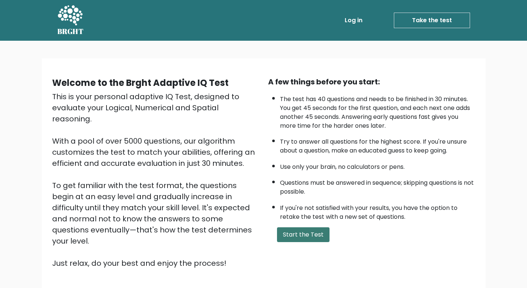
click at [322, 231] on button "Start the Test" at bounding box center [303, 234] width 53 height 15
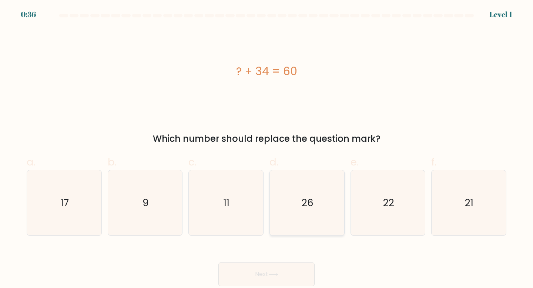
click at [297, 190] on icon "26" at bounding box center [307, 203] width 66 height 66
click at [267, 149] on input "d. 26" at bounding box center [266, 146] width 0 height 5
radio input "true"
click at [276, 272] on icon at bounding box center [273, 274] width 10 height 4
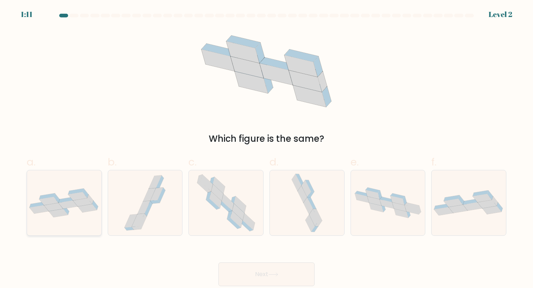
click at [46, 216] on icon at bounding box center [64, 202] width 74 height 29
click at [266, 149] on input "a." at bounding box center [266, 146] width 0 height 5
radio input "true"
click at [240, 278] on button "Next" at bounding box center [266, 274] width 96 height 24
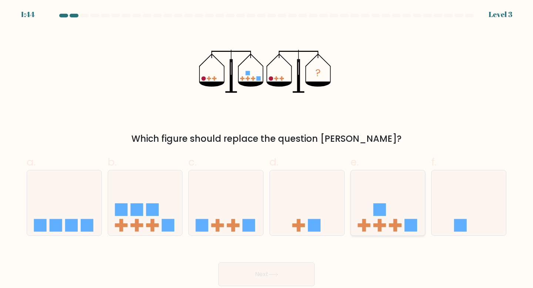
click at [363, 209] on icon at bounding box center [388, 202] width 74 height 61
click at [267, 149] on input "e." at bounding box center [266, 146] width 0 height 5
radio input "true"
click at [295, 270] on button "Next" at bounding box center [266, 274] width 96 height 24
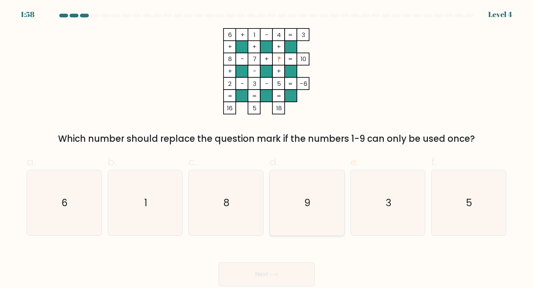
click at [294, 187] on icon "9" at bounding box center [307, 203] width 66 height 66
click at [267, 149] on input "d. 9" at bounding box center [266, 146] width 0 height 5
radio input "true"
click at [279, 270] on button "Next" at bounding box center [266, 274] width 96 height 24
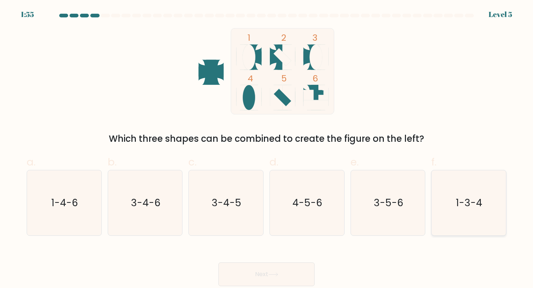
click at [481, 219] on icon "1-3-4" at bounding box center [469, 203] width 66 height 66
click at [267, 149] on input "f. 1-3-4" at bounding box center [266, 146] width 0 height 5
radio input "true"
click at [304, 266] on button "Next" at bounding box center [266, 274] width 96 height 24
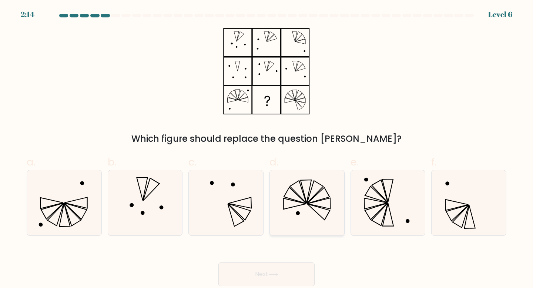
click at [322, 200] on icon at bounding box center [307, 203] width 66 height 66
click at [267, 149] on input "d." at bounding box center [266, 146] width 0 height 5
radio input "true"
click at [299, 272] on button "Next" at bounding box center [266, 274] width 96 height 24
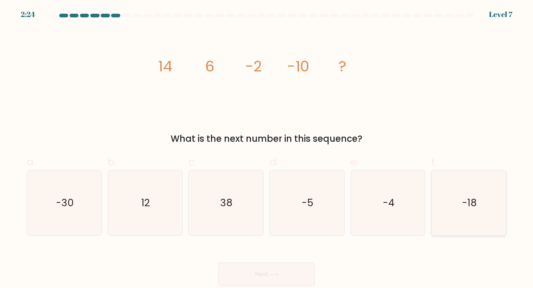
click at [483, 217] on icon "-18" at bounding box center [469, 203] width 66 height 66
click at [267, 149] on input "f. -18" at bounding box center [266, 146] width 0 height 5
radio input "true"
click at [254, 278] on button "Next" at bounding box center [266, 274] width 96 height 24
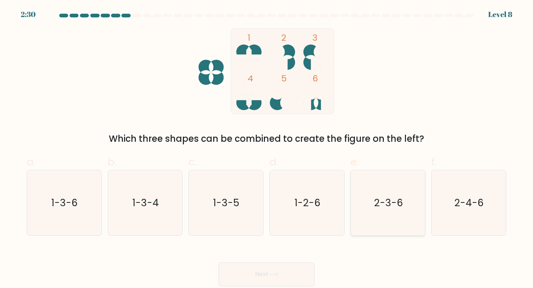
click at [355, 214] on icon "2-3-6" at bounding box center [388, 203] width 66 height 66
click at [267, 149] on input "e. 2-3-6" at bounding box center [266, 146] width 0 height 5
radio input "true"
click at [284, 279] on button "Next" at bounding box center [266, 274] width 96 height 24
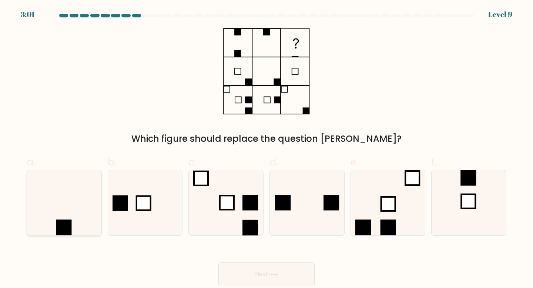
click at [60, 216] on icon at bounding box center [64, 203] width 66 height 66
click at [266, 149] on input "a." at bounding box center [266, 146] width 0 height 5
radio input "true"
click at [264, 271] on button "Next" at bounding box center [266, 274] width 96 height 24
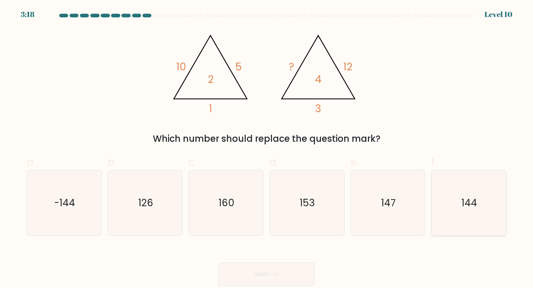
click at [459, 196] on icon "144" at bounding box center [469, 203] width 66 height 66
click at [267, 149] on input "f. 144" at bounding box center [266, 146] width 0 height 5
radio input "true"
click at [291, 270] on button "Next" at bounding box center [266, 274] width 96 height 24
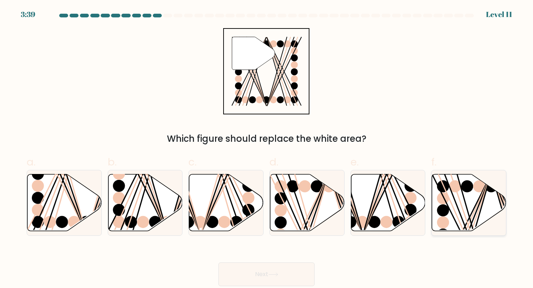
click at [446, 199] on circle at bounding box center [443, 198] width 12 height 12
click at [267, 149] on input "f." at bounding box center [266, 146] width 0 height 5
radio input "true"
click at [286, 272] on button "Next" at bounding box center [266, 274] width 96 height 24
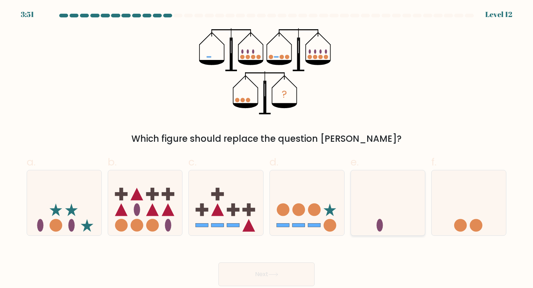
click at [396, 221] on icon at bounding box center [388, 202] width 74 height 61
click at [267, 149] on input "e." at bounding box center [266, 146] width 0 height 5
radio input "true"
click at [270, 270] on button "Next" at bounding box center [266, 274] width 96 height 24
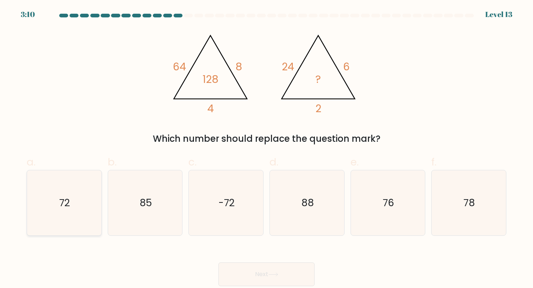
click at [63, 188] on icon "72" at bounding box center [64, 203] width 66 height 66
click at [266, 149] on input "a. 72" at bounding box center [266, 146] width 0 height 5
radio input "true"
click at [240, 278] on button "Next" at bounding box center [266, 274] width 96 height 24
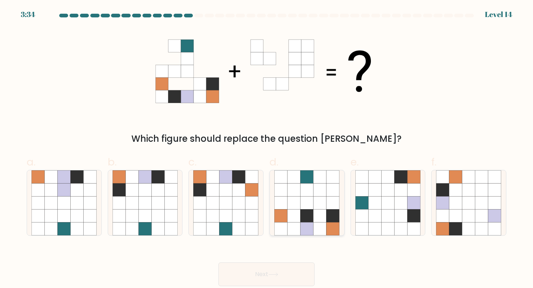
click at [302, 204] on icon at bounding box center [307, 202] width 13 height 13
click at [267, 149] on input "d." at bounding box center [266, 146] width 0 height 5
radio input "true"
click at [299, 271] on button "Next" at bounding box center [266, 274] width 96 height 24
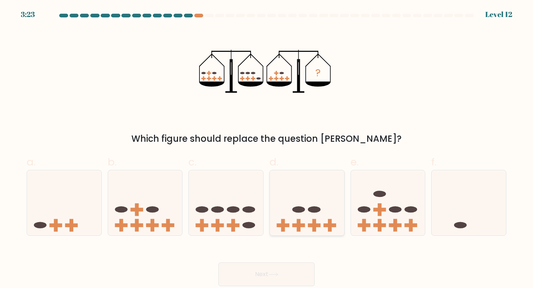
click at [319, 209] on ellipse at bounding box center [314, 209] width 13 height 6
click at [267, 149] on input "d." at bounding box center [266, 146] width 0 height 5
radio input "true"
click at [290, 276] on button "Next" at bounding box center [266, 274] width 96 height 24
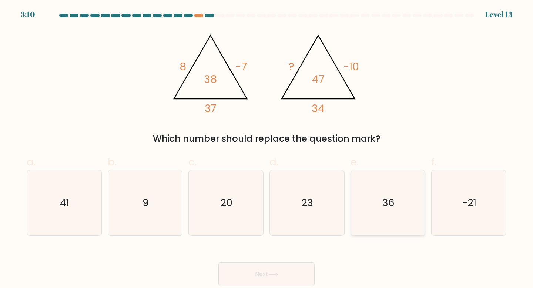
click at [360, 215] on icon "36" at bounding box center [388, 203] width 66 height 66
click at [267, 149] on input "e. 36" at bounding box center [266, 146] width 0 height 5
radio input "true"
click at [281, 277] on button "Next" at bounding box center [266, 274] width 96 height 24
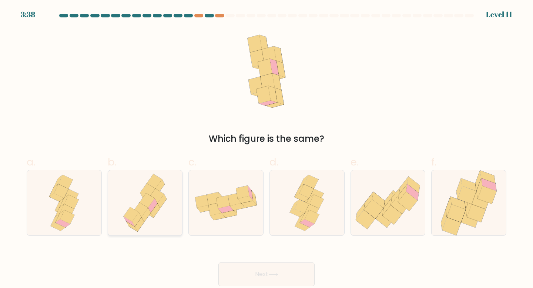
click at [158, 211] on icon at bounding box center [155, 211] width 9 height 14
click at [266, 149] on input "b." at bounding box center [266, 146] width 0 height 5
radio input "true"
click at [279, 267] on button "Next" at bounding box center [266, 274] width 96 height 24
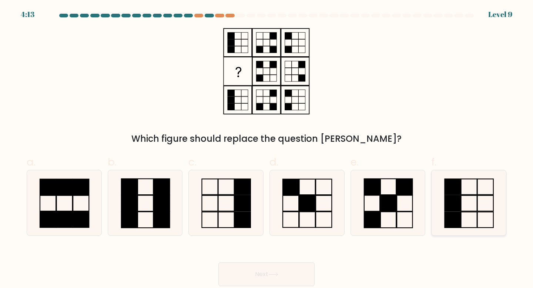
click at [458, 208] on rect at bounding box center [453, 203] width 16 height 16
click at [267, 149] on input "f." at bounding box center [266, 146] width 0 height 5
radio input "true"
click at [276, 266] on button "Next" at bounding box center [266, 274] width 96 height 24
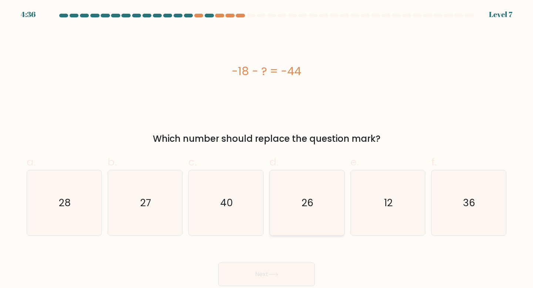
click at [286, 203] on icon "26" at bounding box center [307, 203] width 66 height 66
click at [267, 149] on input "d. 26" at bounding box center [266, 146] width 0 height 5
radio input "true"
click at [279, 272] on button "Next" at bounding box center [266, 274] width 96 height 24
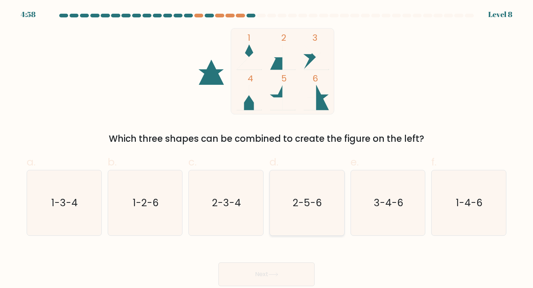
click at [315, 196] on text "2-5-6" at bounding box center [307, 203] width 29 height 14
click at [267, 149] on input "d. 2-5-6" at bounding box center [266, 146] width 0 height 5
radio input "true"
click at [298, 264] on button "Next" at bounding box center [266, 274] width 96 height 24
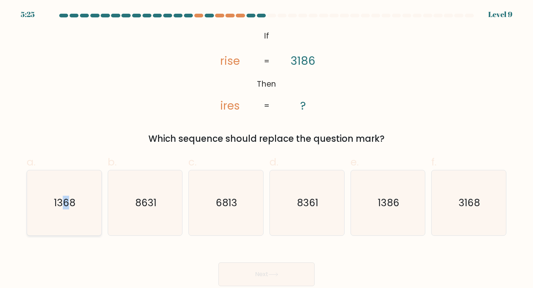
click at [66, 205] on text "1368" at bounding box center [64, 203] width 21 height 14
click at [82, 215] on icon "1368" at bounding box center [64, 203] width 66 height 66
click at [266, 149] on input "a. 1368" at bounding box center [266, 146] width 0 height 5
radio input "true"
click at [284, 275] on button "Next" at bounding box center [266, 274] width 96 height 24
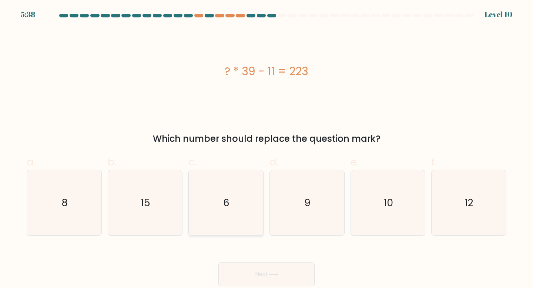
click at [245, 199] on icon "6" at bounding box center [226, 203] width 66 height 66
click at [266, 149] on input "c. 6" at bounding box center [266, 146] width 0 height 5
radio input "true"
click at [259, 282] on button "Next" at bounding box center [266, 274] width 96 height 24
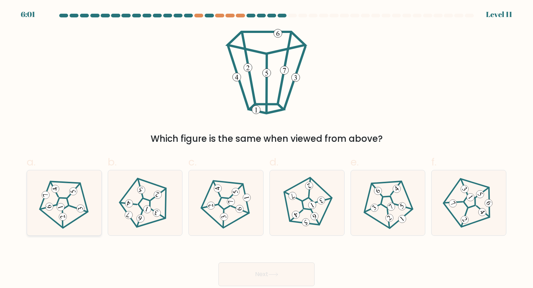
click at [46, 197] on 557 at bounding box center [45, 194] width 9 height 9
click at [266, 149] on input "a." at bounding box center [266, 146] width 0 height 5
radio input "true"
click at [269, 281] on button "Next" at bounding box center [266, 274] width 96 height 24
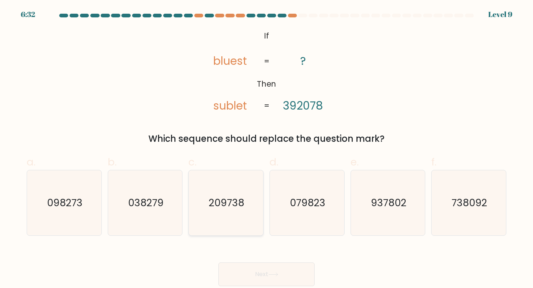
click at [229, 188] on icon "209738" at bounding box center [226, 203] width 66 height 66
click at [266, 149] on input "c. 209738" at bounding box center [266, 146] width 0 height 5
radio input "true"
click at [257, 269] on button "Next" at bounding box center [266, 274] width 96 height 24
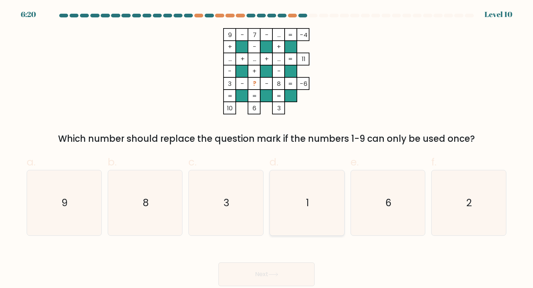
click at [323, 223] on icon "1" at bounding box center [307, 203] width 66 height 66
click at [267, 149] on input "d. 1" at bounding box center [266, 146] width 0 height 5
radio input "true"
click at [284, 264] on button "Next" at bounding box center [266, 274] width 96 height 24
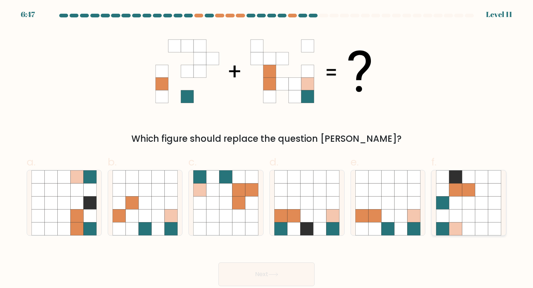
click at [450, 207] on icon at bounding box center [455, 202] width 13 height 13
click at [267, 149] on input "f." at bounding box center [266, 146] width 0 height 5
radio input "true"
click at [246, 270] on button "Next" at bounding box center [266, 274] width 96 height 24
click at [264, 272] on button "Next" at bounding box center [266, 274] width 96 height 24
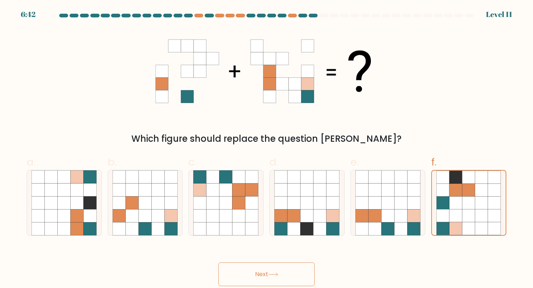
click at [275, 269] on button "Next" at bounding box center [266, 274] width 96 height 24
click at [454, 214] on icon at bounding box center [455, 215] width 13 height 13
click at [267, 149] on input "f." at bounding box center [266, 146] width 0 height 5
click at [399, 204] on icon at bounding box center [401, 202] width 13 height 13
click at [267, 149] on input "e." at bounding box center [266, 146] width 0 height 5
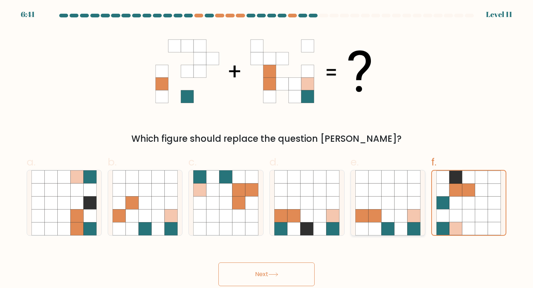
radio input "true"
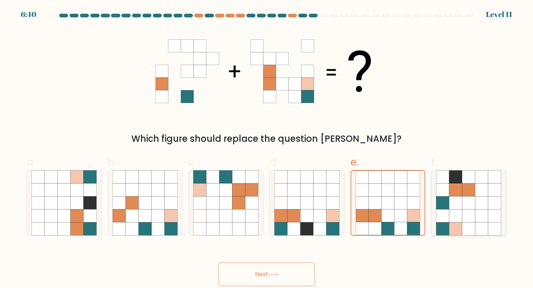
click at [445, 201] on icon at bounding box center [442, 202] width 13 height 13
click at [267, 149] on input "f." at bounding box center [266, 146] width 0 height 5
radio input "true"
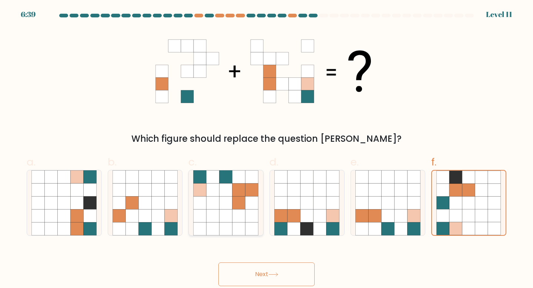
click at [192, 197] on div at bounding box center [225, 203] width 75 height 66
click at [266, 149] on input "c." at bounding box center [266, 146] width 0 height 5
radio input "true"
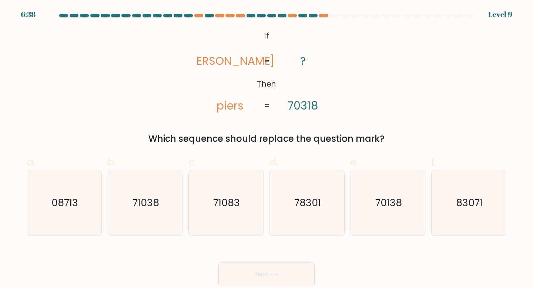
click at [263, 265] on button "Next" at bounding box center [266, 274] width 96 height 24
click at [163, 190] on icon "71038" at bounding box center [146, 203] width 66 height 66
click at [266, 149] on input "b. 71038" at bounding box center [266, 146] width 0 height 5
radio input "true"
click at [269, 268] on button "Next" at bounding box center [266, 274] width 96 height 24
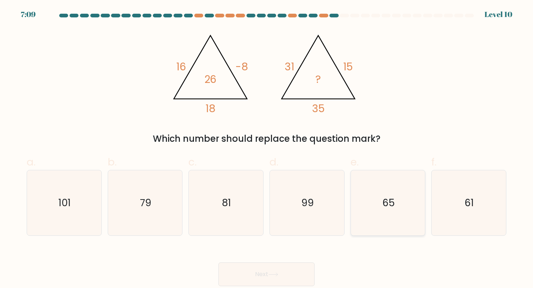
click at [398, 200] on icon "65" at bounding box center [388, 203] width 66 height 66
click at [267, 149] on input "e. 65" at bounding box center [266, 146] width 0 height 5
radio input "true"
click at [283, 266] on button "Next" at bounding box center [266, 274] width 96 height 24
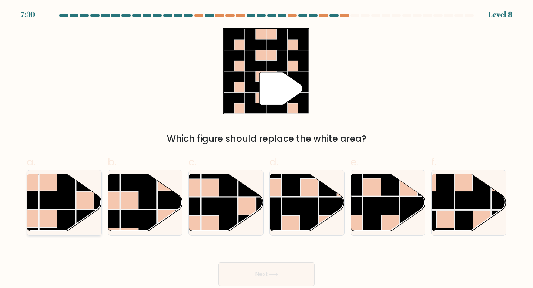
click at [40, 200] on rect at bounding box center [57, 191] width 36 height 36
click at [266, 149] on input "a." at bounding box center [266, 146] width 0 height 5
radio input "true"
click at [264, 272] on button "Next" at bounding box center [266, 274] width 96 height 24
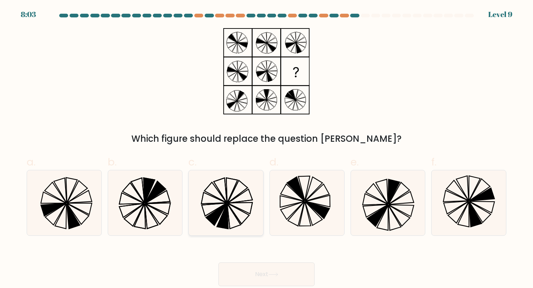
click at [212, 193] on icon at bounding box center [226, 203] width 66 height 66
click at [266, 149] on input "c." at bounding box center [266, 146] width 0 height 5
radio input "true"
click at [250, 280] on button "Next" at bounding box center [266, 274] width 96 height 24
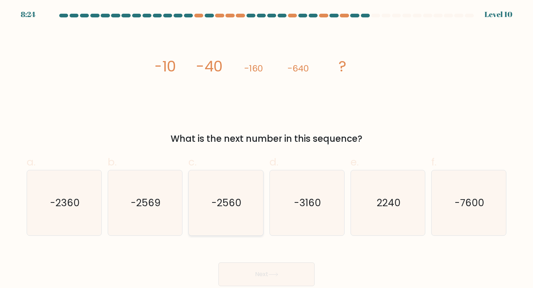
click at [226, 199] on text "-2560" at bounding box center [227, 203] width 30 height 14
click at [266, 149] on input "c. -2560" at bounding box center [266, 146] width 0 height 5
radio input "true"
click at [247, 266] on button "Next" at bounding box center [266, 274] width 96 height 24
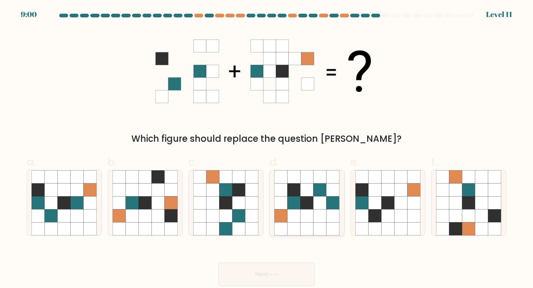
click at [317, 219] on icon at bounding box center [320, 215] width 13 height 13
click at [267, 149] on input "d." at bounding box center [266, 146] width 0 height 5
radio input "true"
click at [47, 193] on icon at bounding box center [51, 189] width 13 height 13
click at [266, 149] on input "a." at bounding box center [266, 146] width 0 height 5
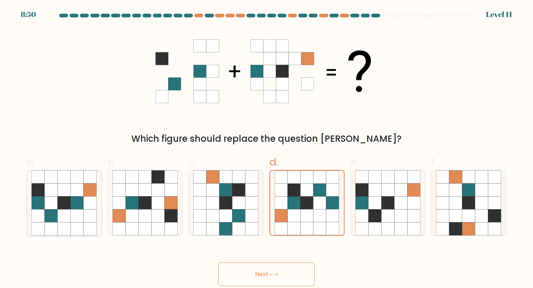
radio input "true"
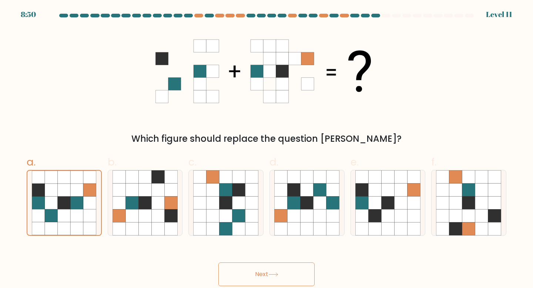
click at [262, 273] on button "Next" at bounding box center [266, 274] width 96 height 24
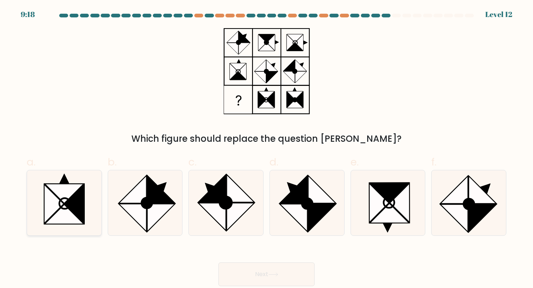
click at [71, 212] on icon at bounding box center [64, 214] width 39 height 20
click at [266, 149] on input "a." at bounding box center [266, 146] width 0 height 5
radio input "true"
click at [272, 269] on button "Next" at bounding box center [266, 274] width 96 height 24
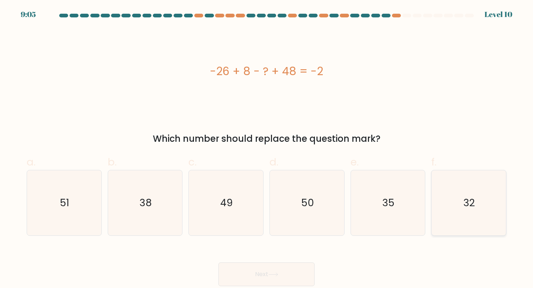
click at [478, 215] on icon "32" at bounding box center [469, 203] width 66 height 66
click at [267, 149] on input "f. 32" at bounding box center [266, 146] width 0 height 5
radio input "true"
click at [275, 266] on button "Next" at bounding box center [266, 274] width 96 height 24
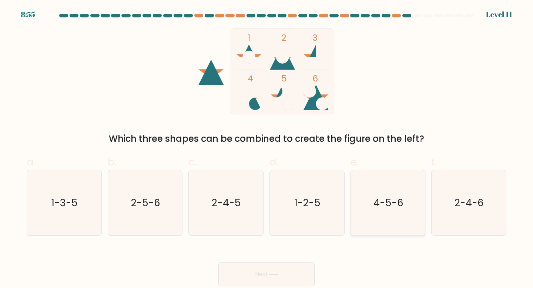
click at [395, 196] on text "4-5-6" at bounding box center [388, 203] width 30 height 14
click at [267, 149] on input "e. 4-5-6" at bounding box center [266, 146] width 0 height 5
radio input "true"
click at [289, 274] on button "Next" at bounding box center [266, 274] width 96 height 24
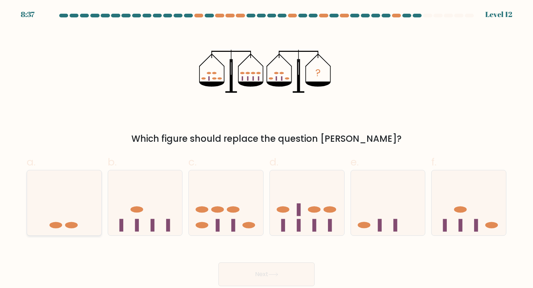
click at [81, 183] on icon at bounding box center [64, 202] width 74 height 61
click at [266, 149] on input "a." at bounding box center [266, 146] width 0 height 5
radio input "true"
click at [247, 266] on button "Next" at bounding box center [266, 274] width 96 height 24
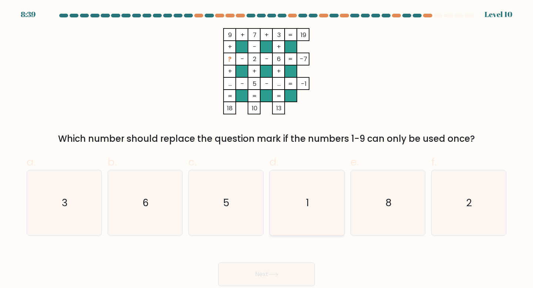
click at [297, 195] on icon "1" at bounding box center [307, 203] width 66 height 66
click at [267, 149] on input "d. 1" at bounding box center [266, 146] width 0 height 5
radio input "true"
click at [276, 280] on button "Next" at bounding box center [266, 274] width 96 height 24
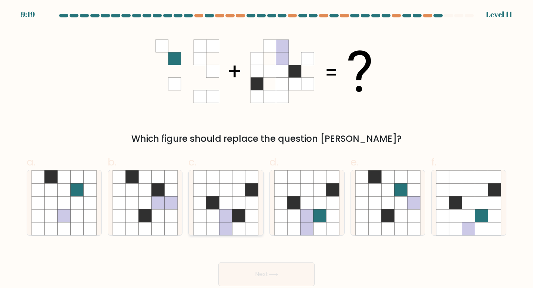
click at [218, 217] on icon at bounding box center [213, 215] width 13 height 13
click at [266, 149] on input "c." at bounding box center [266, 146] width 0 height 5
radio input "true"
click at [250, 273] on button "Next" at bounding box center [266, 274] width 96 height 24
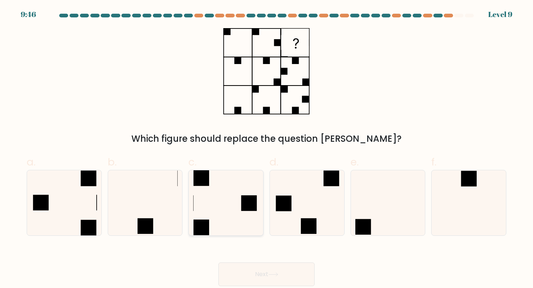
click at [221, 197] on icon at bounding box center [226, 203] width 66 height 66
click at [266, 149] on input "c." at bounding box center [266, 146] width 0 height 5
radio input "true"
click at [251, 275] on button "Next" at bounding box center [266, 274] width 96 height 24
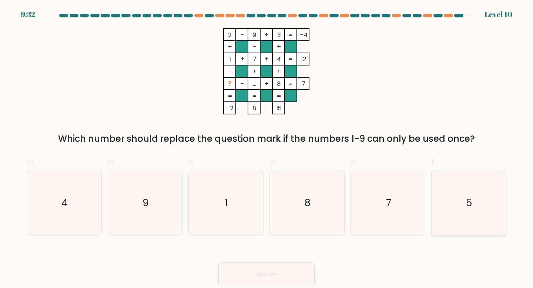
click at [477, 217] on icon "5" at bounding box center [469, 203] width 66 height 66
click at [267, 149] on input "f. 5" at bounding box center [266, 146] width 0 height 5
radio input "true"
click at [292, 269] on button "Next" at bounding box center [266, 274] width 96 height 24
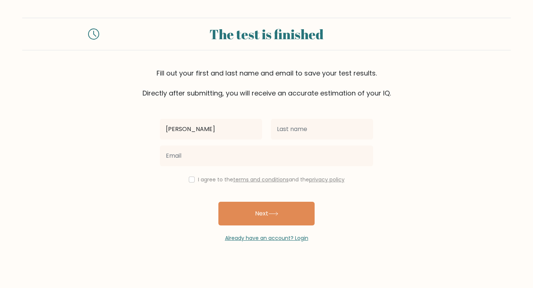
type input "Michelle Joy"
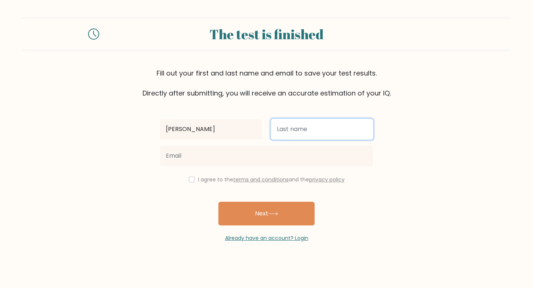
type input "l"
type input "Labuson"
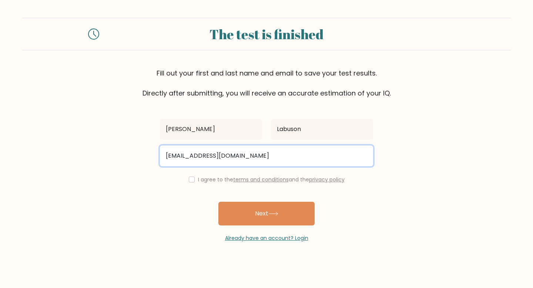
type input "michlabuson@gmail.com"
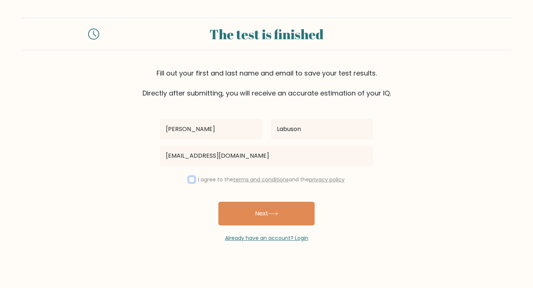
click at [191, 182] on input "checkbox" at bounding box center [192, 180] width 6 height 6
checkbox input "true"
click at [272, 225] on div "Already have an account? Login" at bounding box center [266, 233] width 213 height 17
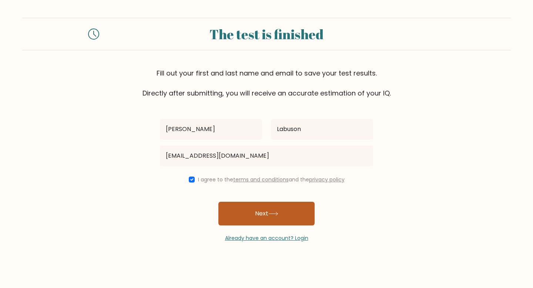
click at [270, 218] on button "Next" at bounding box center [266, 214] width 96 height 24
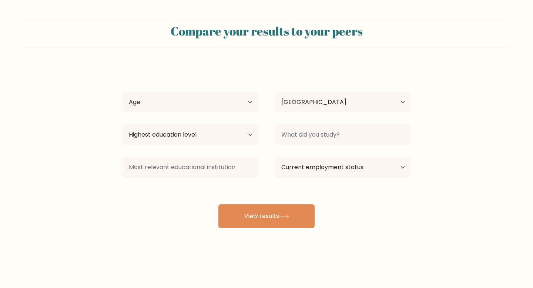
select select "PH"
click at [242, 102] on select "Age Under 18 years old 18-24 years old 25-34 years old 35-44 years old 45-54 ye…" at bounding box center [190, 102] width 135 height 21
select select "18_24"
click at [242, 127] on select "Highest education level No schooling Primary Lower Secondary Upper Secondary Oc…" at bounding box center [190, 134] width 135 height 21
select select "bachelors_degree"
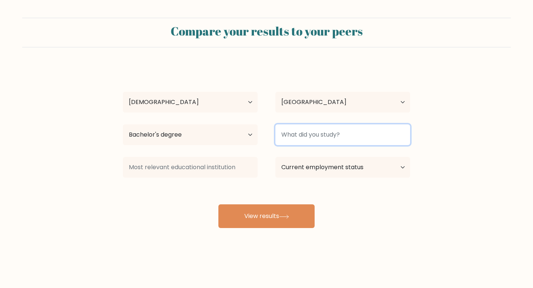
click at [342, 137] on input at bounding box center [342, 134] width 135 height 21
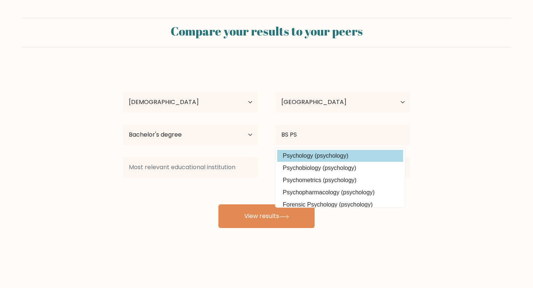
click at [341, 159] on option "Psychology (psychology)" at bounding box center [340, 156] width 126 height 12
type input "Psychology"
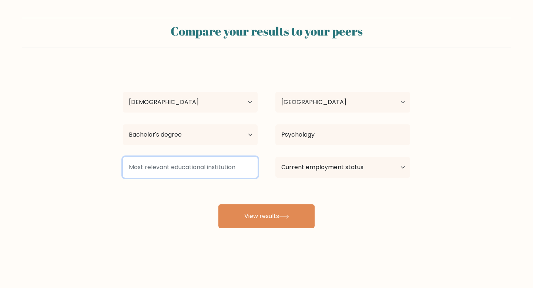
click at [242, 167] on input at bounding box center [190, 167] width 135 height 21
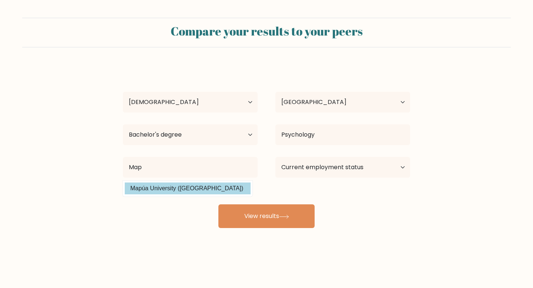
click at [243, 187] on option "Mapúa University (Philippines)" at bounding box center [188, 188] width 126 height 12
type input "Mapúa University"
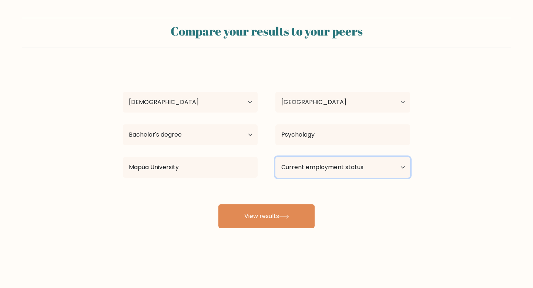
click at [325, 168] on select "Current employment status Employed Student Retired Other / prefer not to answer" at bounding box center [342, 167] width 135 height 21
select select "other"
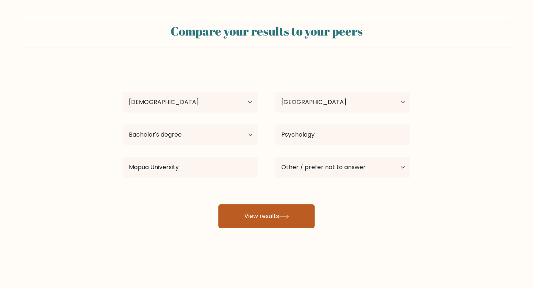
click at [287, 220] on button "View results" at bounding box center [266, 216] width 96 height 24
